Goal: Check status: Check status

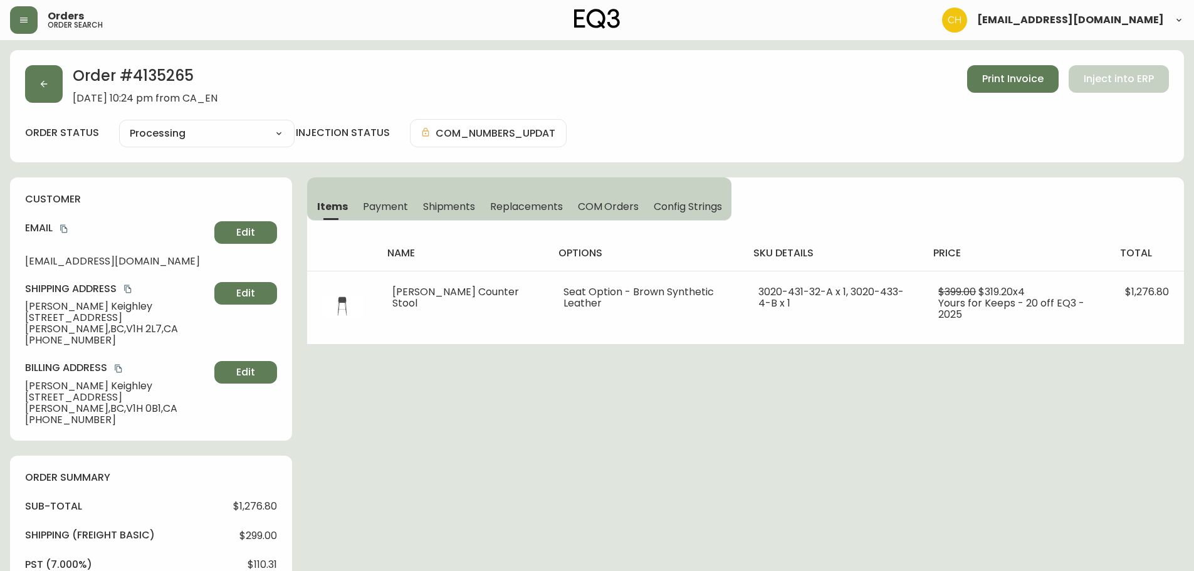
select select "PROCESSING"
click at [28, 96] on button "button" at bounding box center [44, 84] width 38 height 38
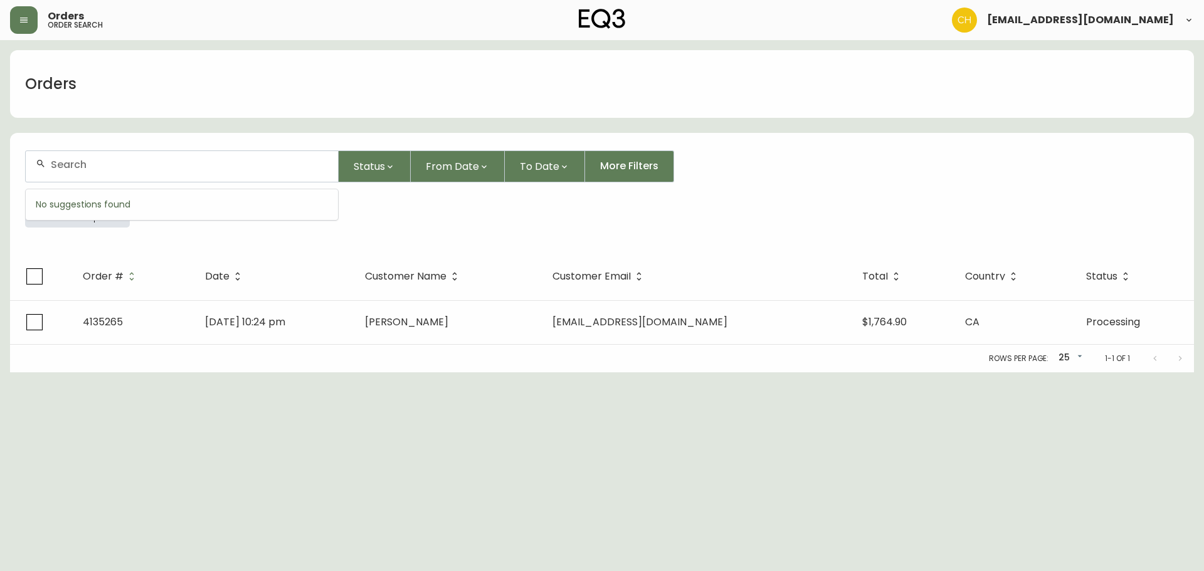
click at [93, 165] on input "text" at bounding box center [189, 165] width 277 height 12
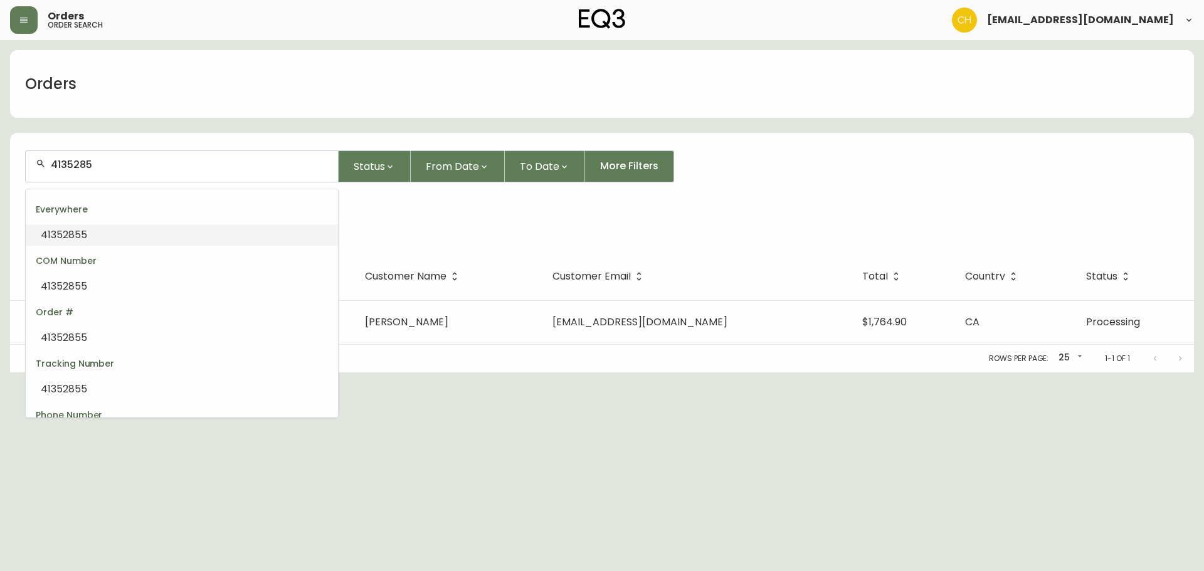
type input "41352855"
drag, startPoint x: 43, startPoint y: 169, endPoint x: 23, endPoint y: 169, distance: 20.7
click at [23, 169] on form "4135285 Status From Date To Date More Filters Everywhere 4135285" at bounding box center [602, 193] width 1184 height 117
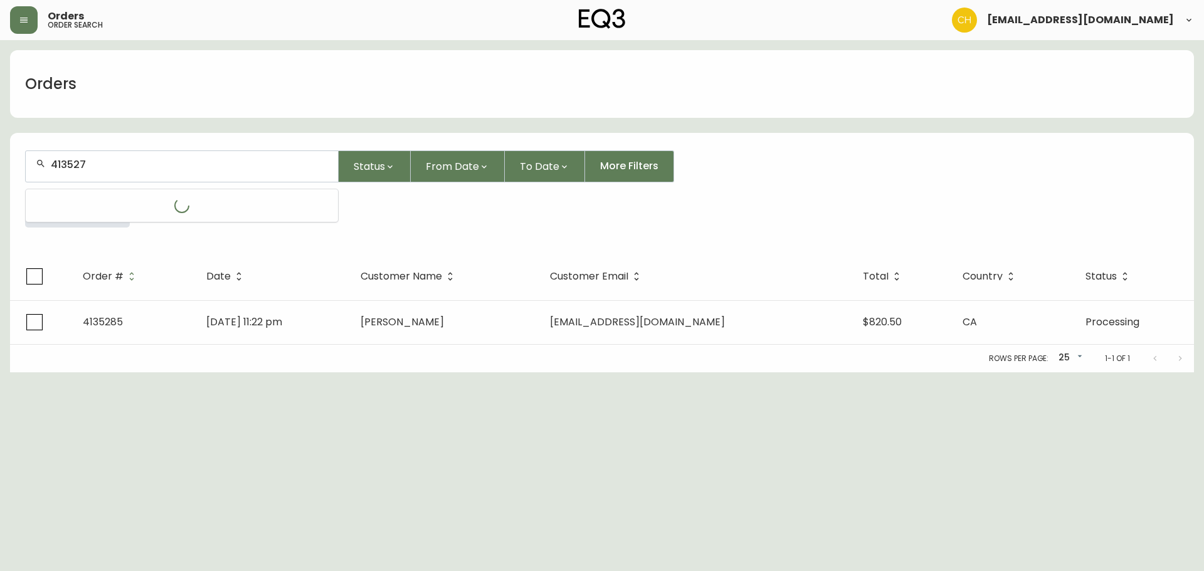
type input "4135276"
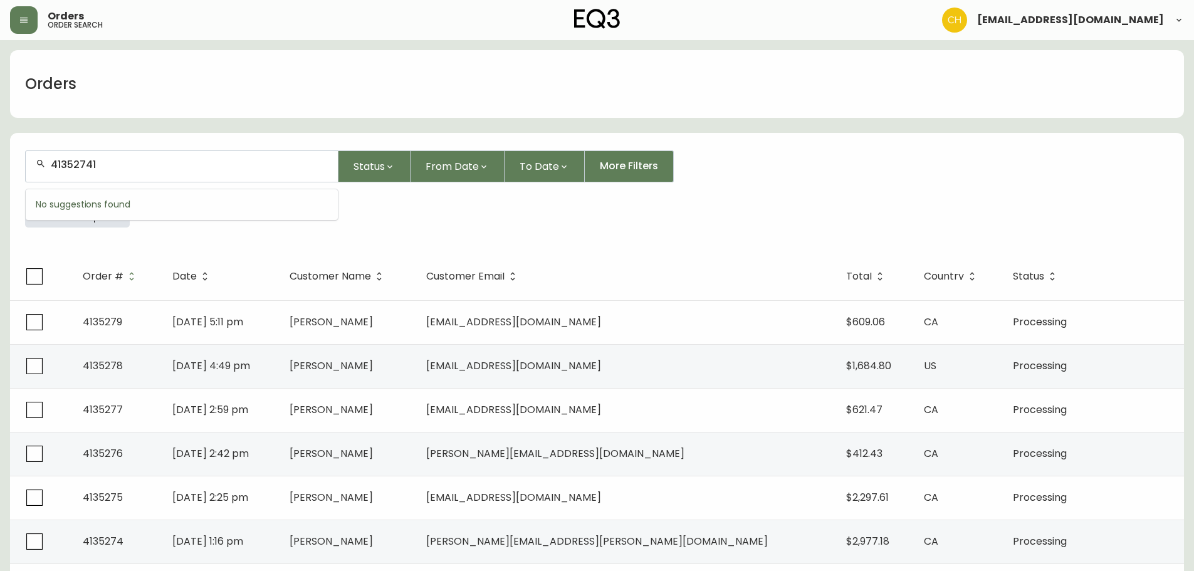
type input "413527413"
type input "4135276"
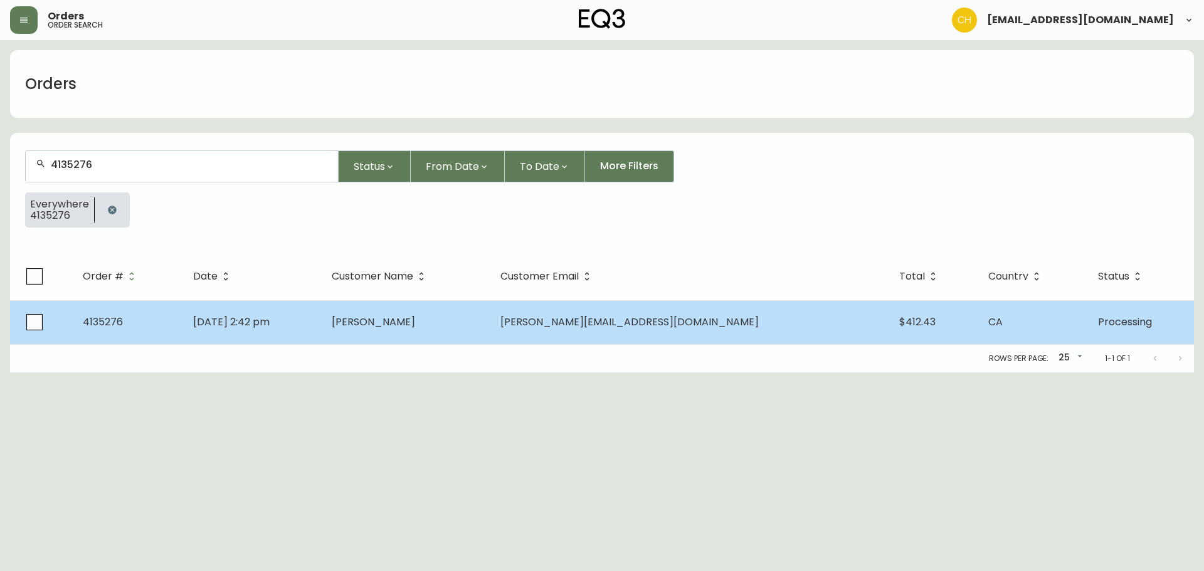
click at [415, 325] on span "[PERSON_NAME]" at bounding box center [373, 322] width 83 height 14
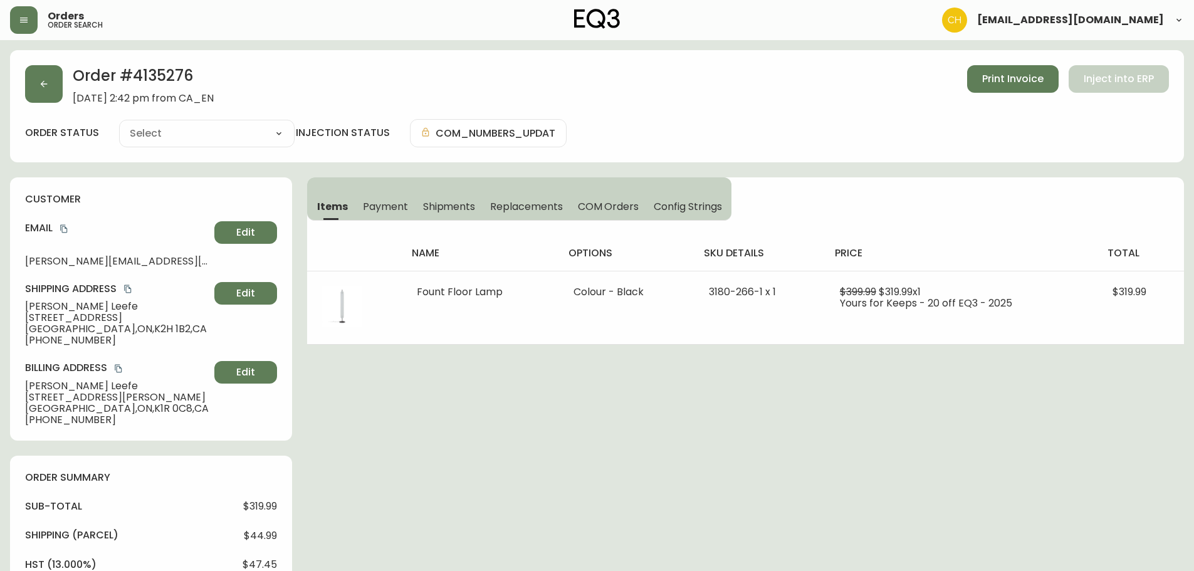
type input "Processing"
select select "PROCESSING"
click at [53, 85] on button "button" at bounding box center [44, 84] width 38 height 38
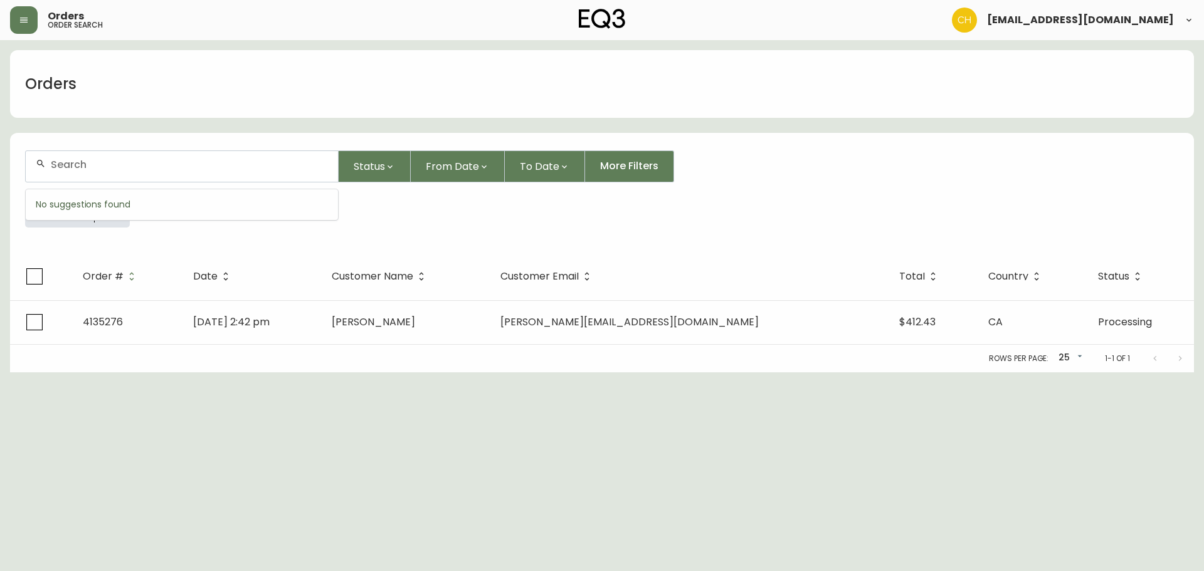
click at [72, 162] on input "text" at bounding box center [189, 165] width 277 height 12
type input "4135277"
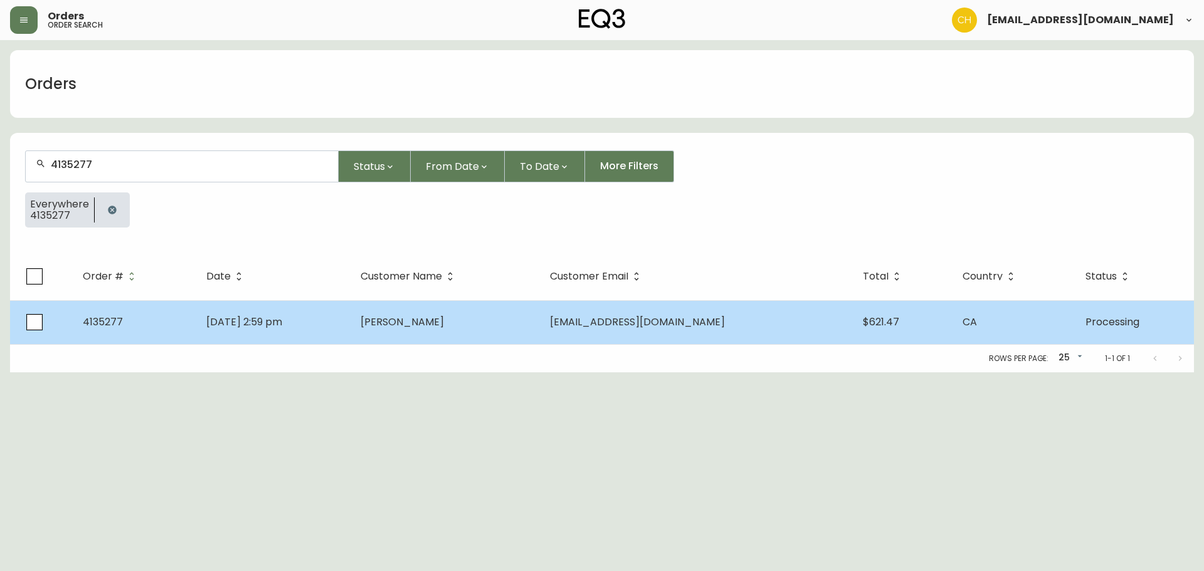
click at [350, 317] on td "[DATE] 2:59 pm" at bounding box center [273, 322] width 154 height 44
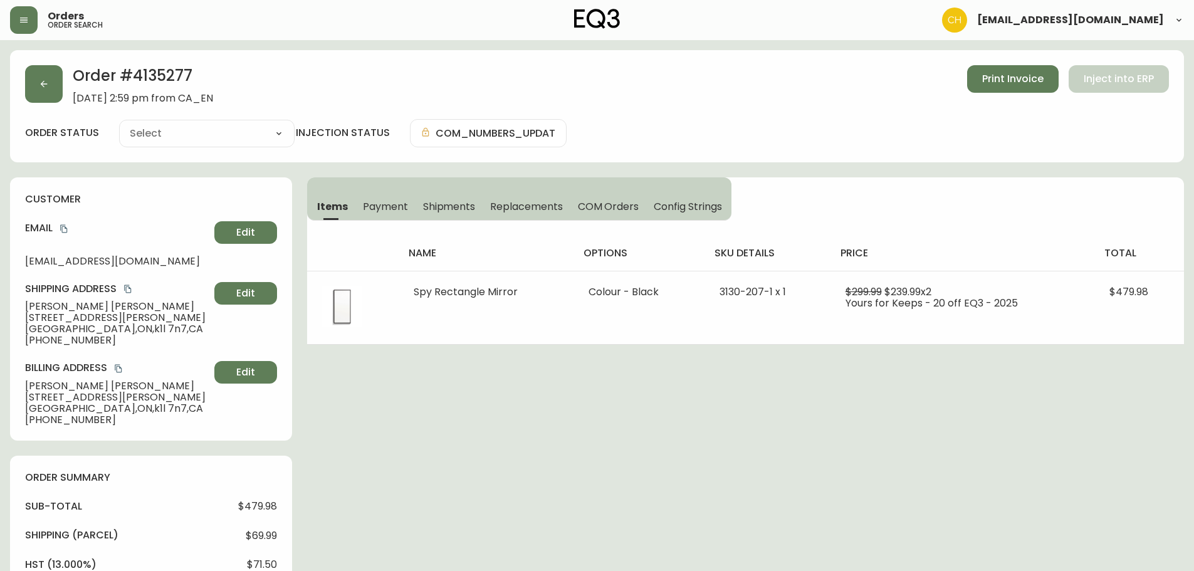
type input "Processing"
select select "PROCESSING"
click at [49, 86] on button "button" at bounding box center [44, 84] width 38 height 38
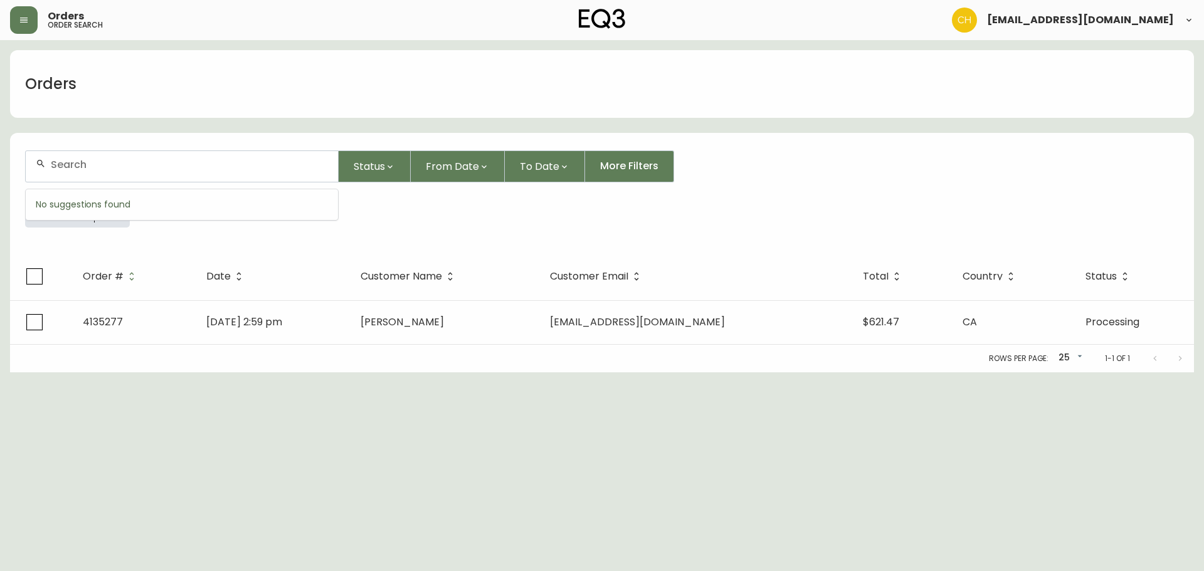
click at [76, 163] on input "text" at bounding box center [189, 165] width 277 height 12
type input "4135281"
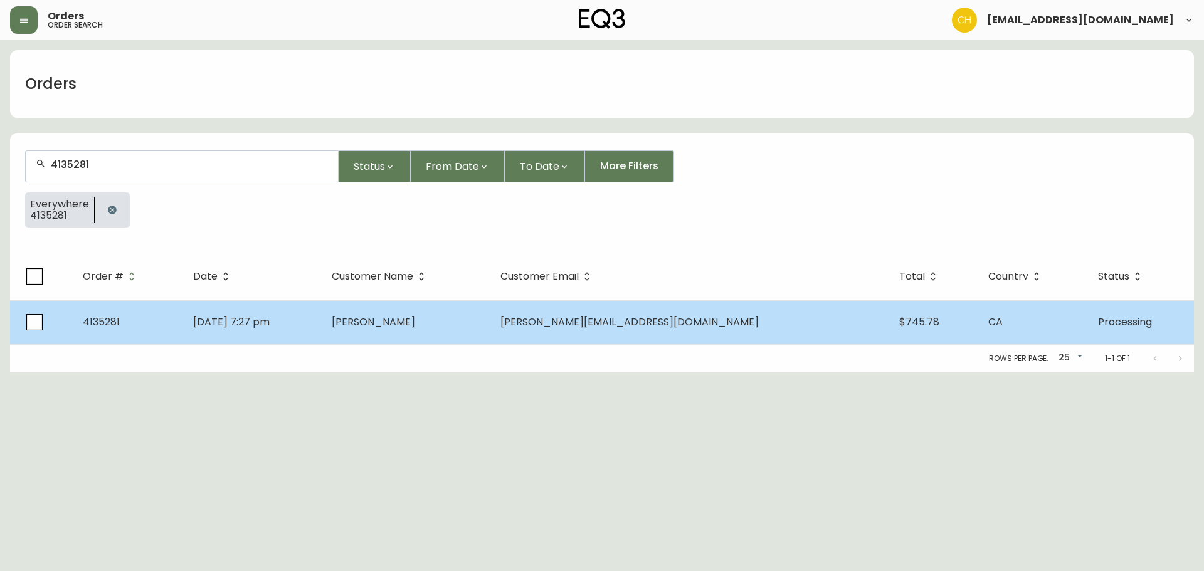
click at [430, 329] on td "[PERSON_NAME]" at bounding box center [406, 322] width 169 height 44
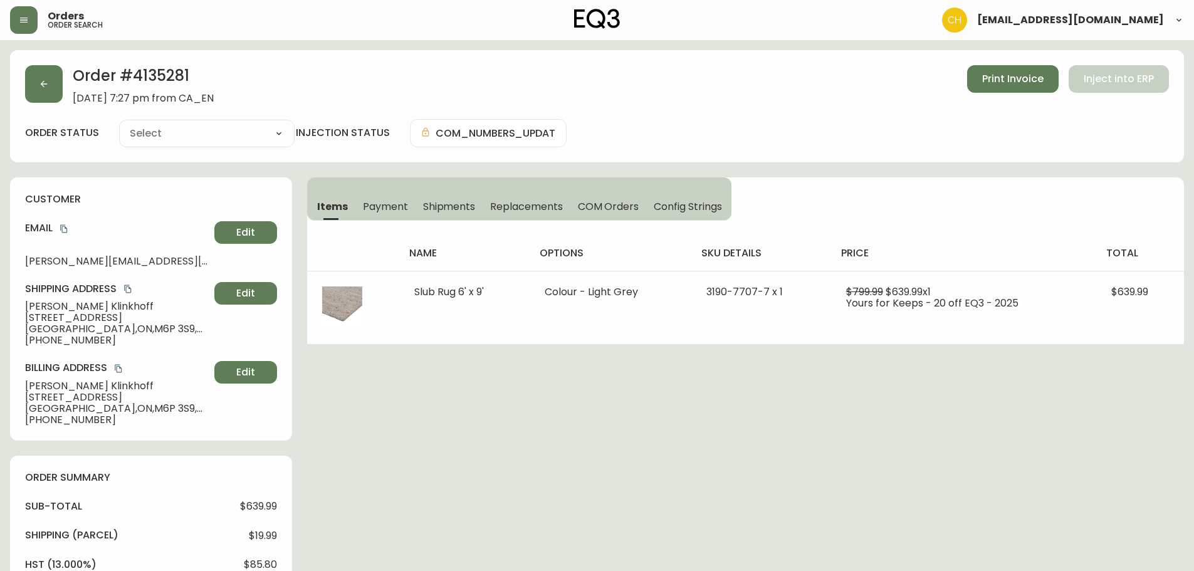
type input "Processing"
select select "PROCESSING"
click at [46, 70] on button "button" at bounding box center [44, 84] width 38 height 38
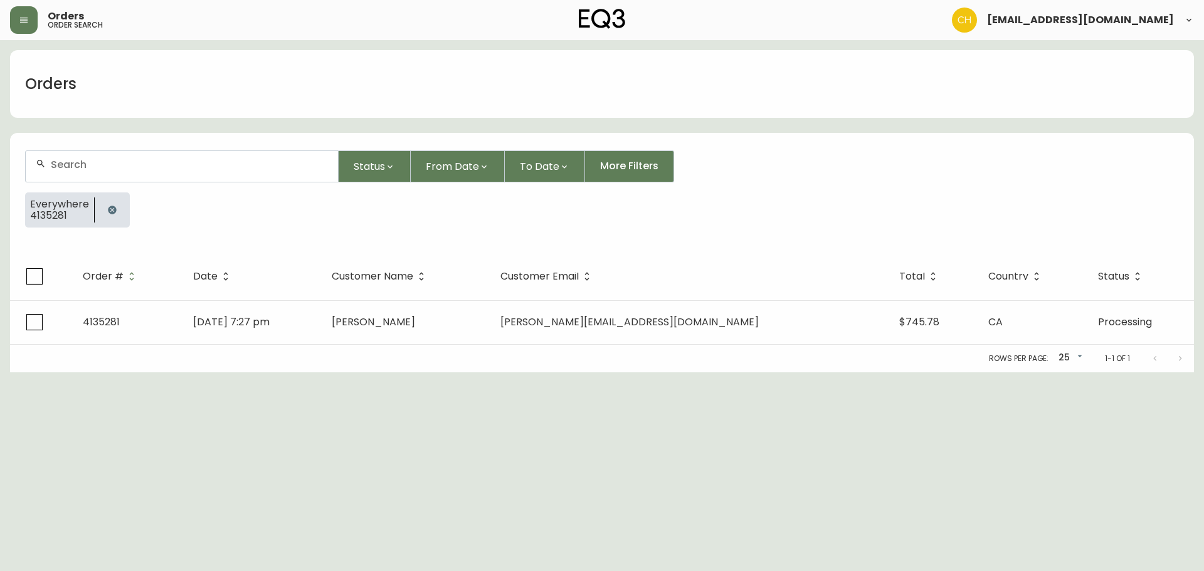
click at [75, 164] on input "text" at bounding box center [189, 165] width 277 height 12
type input "4135284"
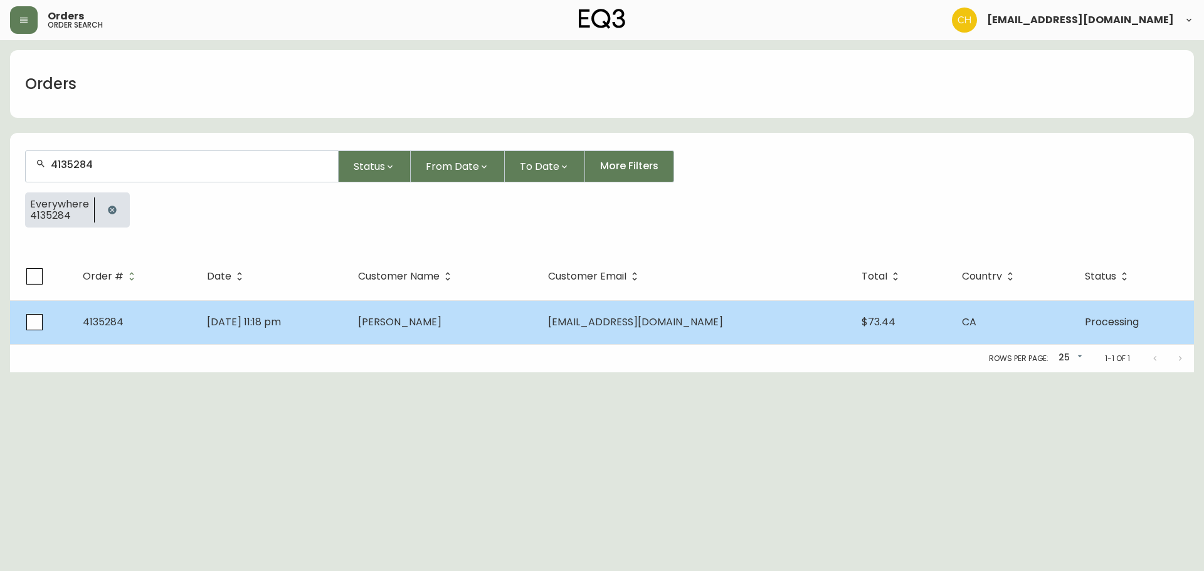
click at [411, 328] on span "[PERSON_NAME]" at bounding box center [399, 322] width 83 height 14
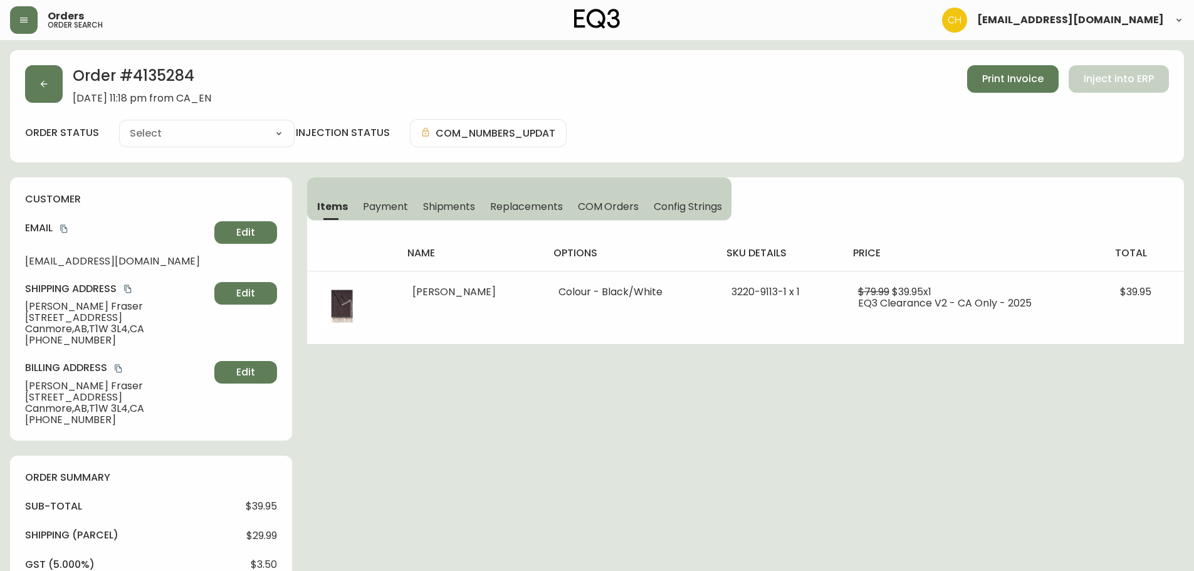
type input "Processing"
select select "PROCESSING"
